Goal: Communication & Community: Ask a question

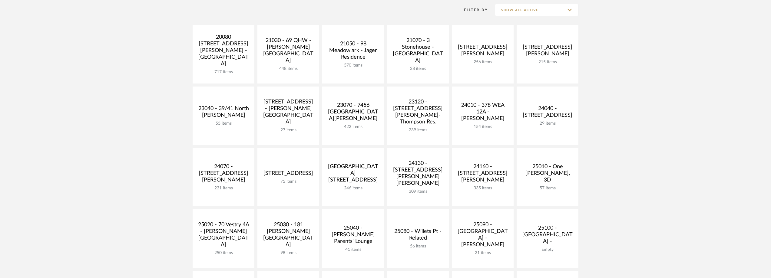
scroll to position [91, 0]
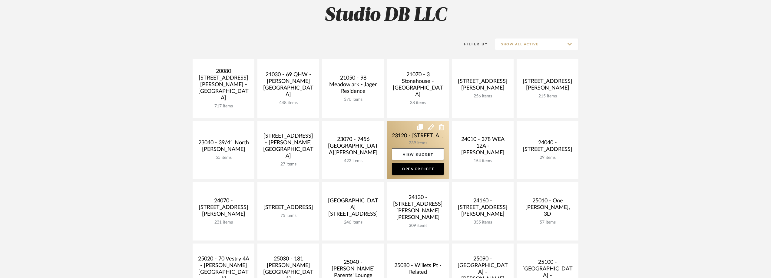
click at [399, 128] on link at bounding box center [418, 150] width 62 height 58
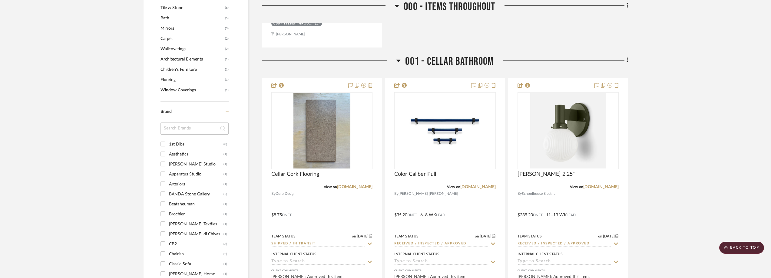
scroll to position [697, 0]
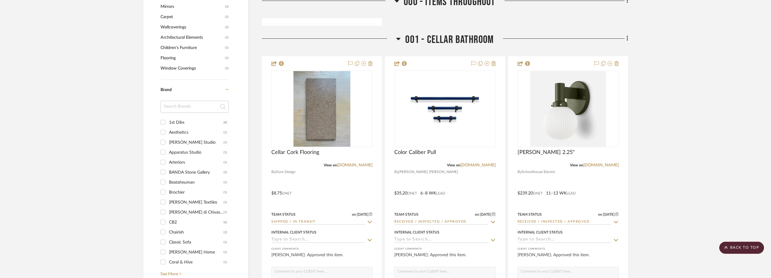
click at [171, 106] on input at bounding box center [195, 107] width 68 height 12
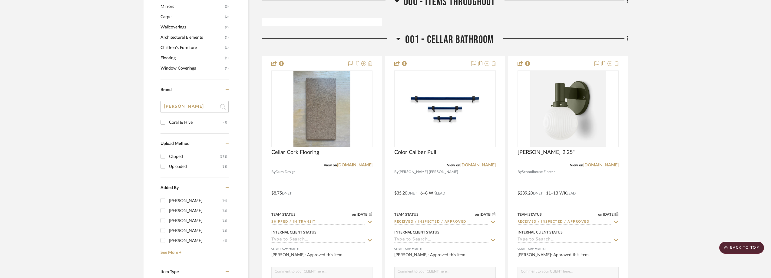
type input "[PERSON_NAME]"
click at [180, 122] on div "Coral & Hive" at bounding box center [196, 123] width 55 height 10
click at [168, 122] on input "Coral & Hive (1)" at bounding box center [163, 123] width 10 height 10
checkbox input "true"
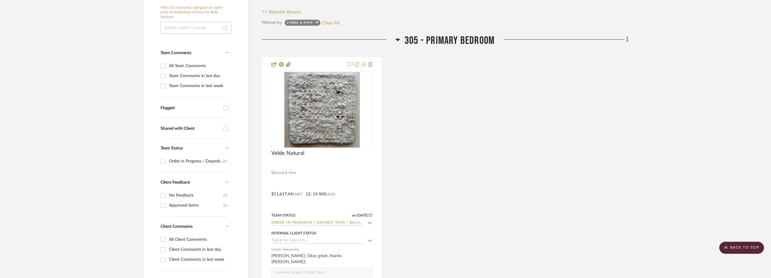
scroll to position [131, 0]
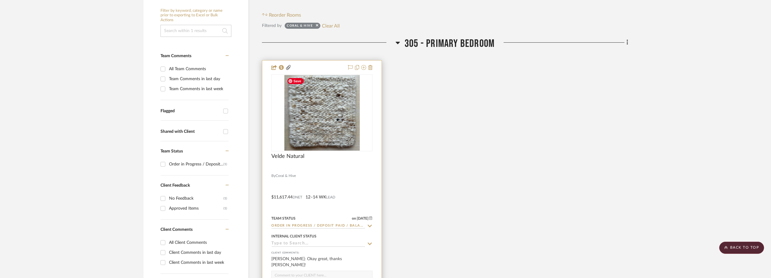
click at [321, 128] on img "0" at bounding box center [322, 113] width 75 height 76
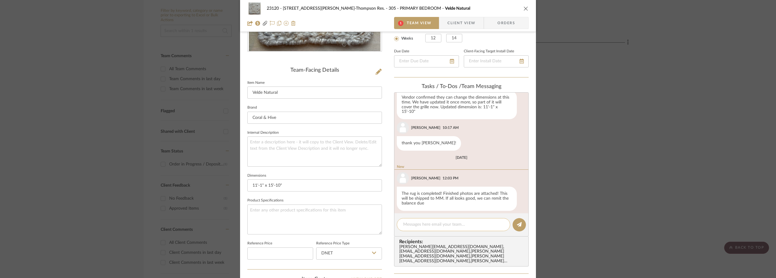
scroll to position [151, 0]
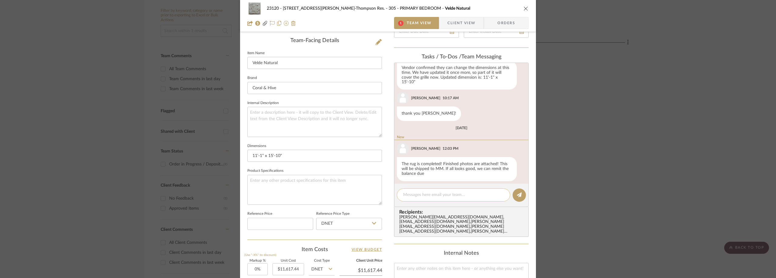
click at [420, 191] on div at bounding box center [453, 195] width 113 height 13
click at [424, 195] on textarea at bounding box center [453, 195] width 101 height 6
type textarea "h"
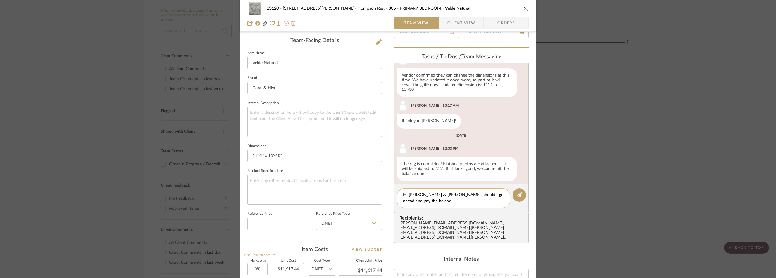
scroll to position [0, 0]
type textarea "Hi [PERSON_NAME] & [PERSON_NAME], should I go ahead and pay the balance? Thanks!"
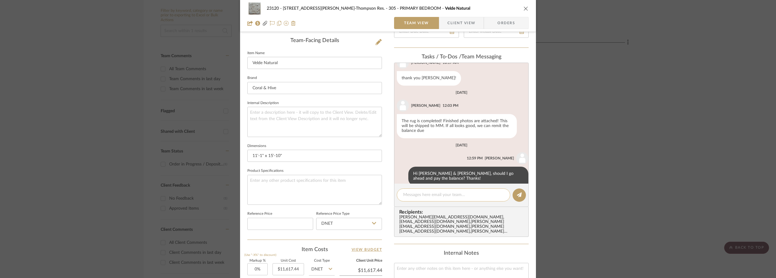
scroll to position [433, 0]
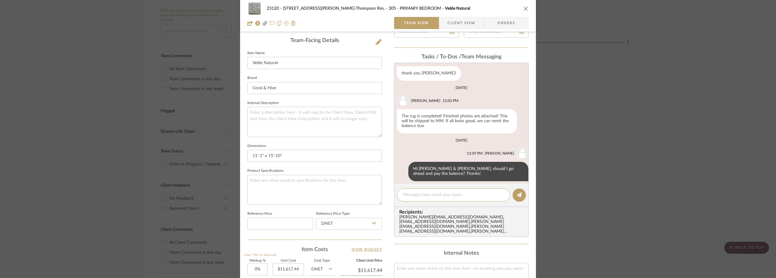
click at [85, 102] on div "23120 - [STREET_ADDRESS][PERSON_NAME]-Thompson Res. 305 - PRIMARY BEDROOM Velde…" at bounding box center [388, 139] width 776 height 278
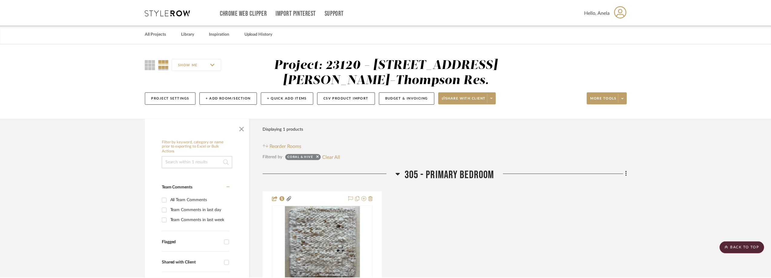
scroll to position [131, 0]
